Goal: Transaction & Acquisition: Purchase product/service

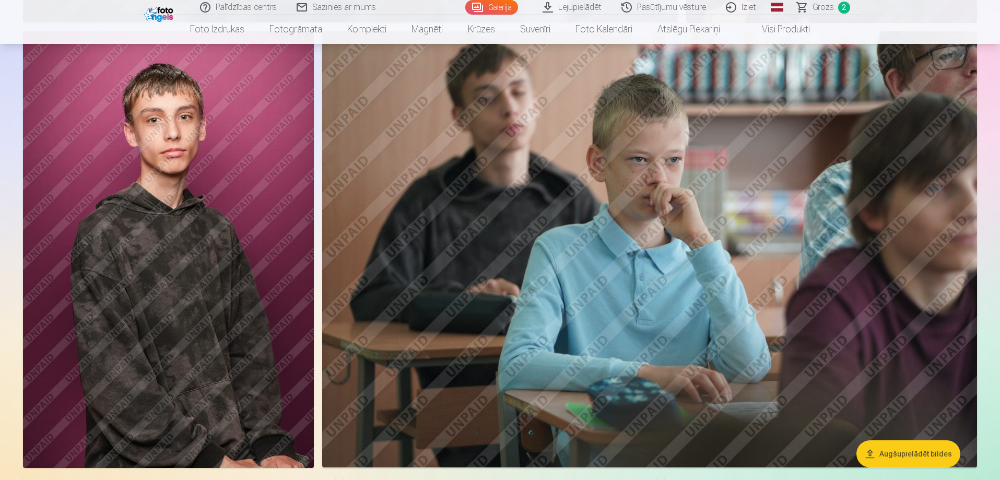
scroll to position [3499, 0]
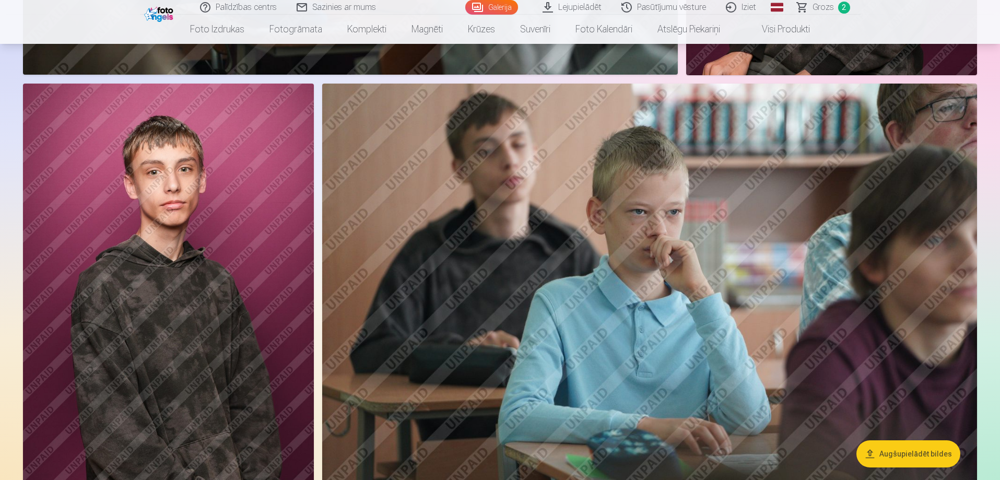
click at [220, 295] on img at bounding box center [168, 302] width 291 height 437
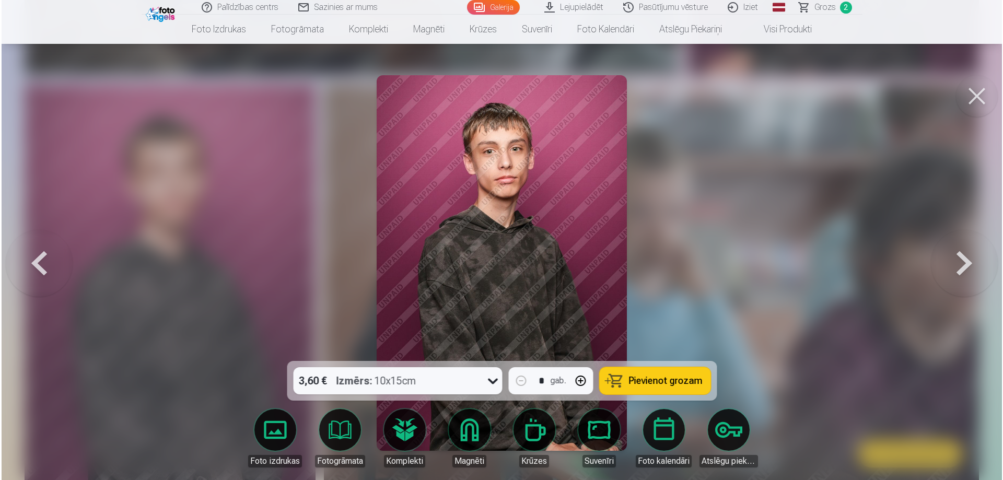
scroll to position [3506, 0]
drag, startPoint x: 676, startPoint y: 375, endPoint x: 719, endPoint y: 372, distance: 43.5
click at [677, 376] on span "Pievienot grozam" at bounding box center [665, 380] width 74 height 9
click at [978, 101] on button at bounding box center [978, 96] width 42 height 42
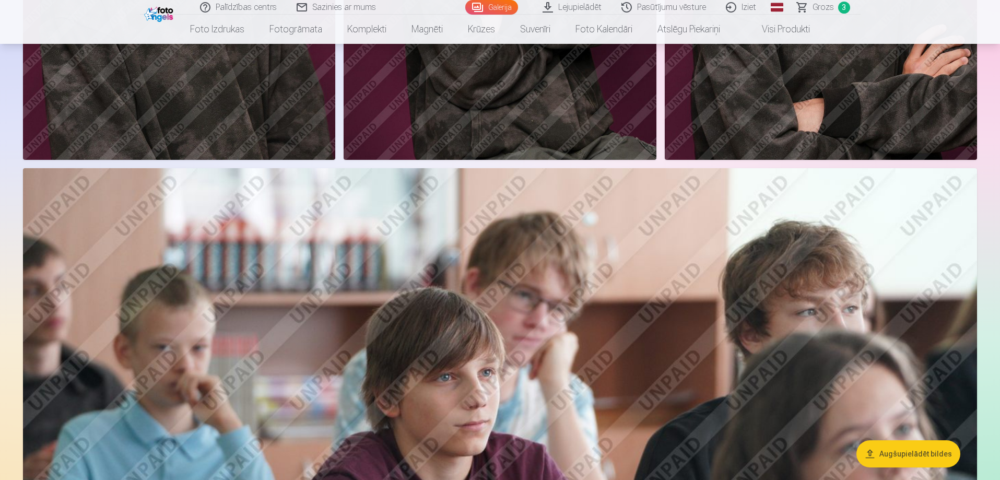
scroll to position [4125, 0]
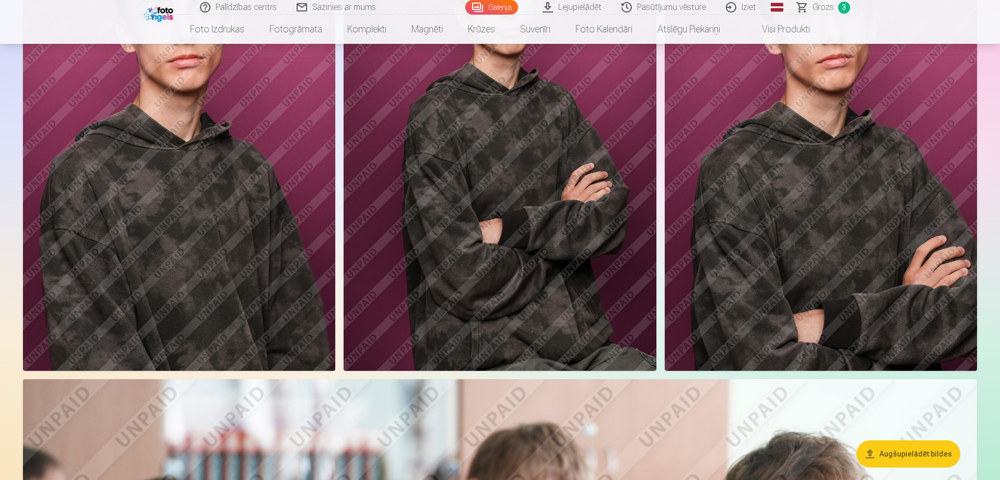
click at [750, 8] on link "Iziet" at bounding box center [741, 7] width 50 height 15
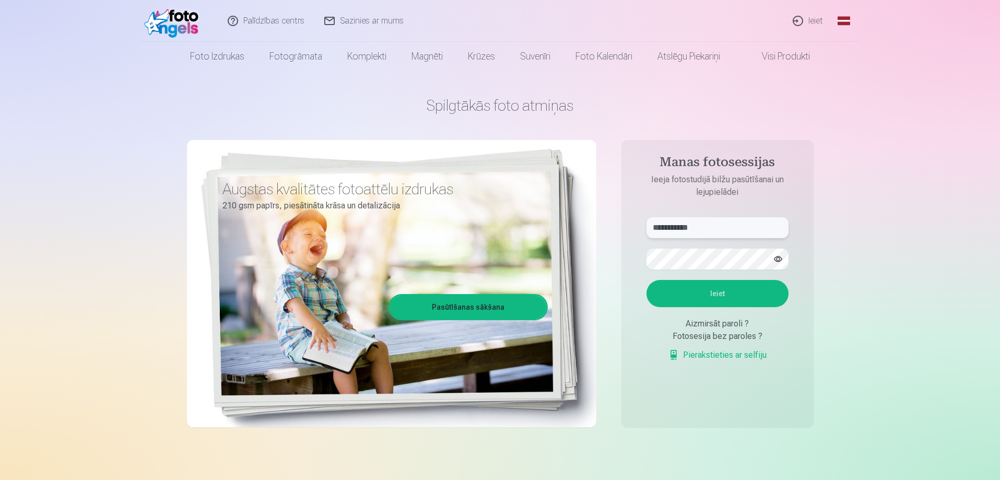
click at [744, 220] on input "**********" at bounding box center [717, 227] width 142 height 21
type input "**********"
click at [726, 297] on button "Ieiet" at bounding box center [717, 293] width 142 height 27
